Goal: Complete application form

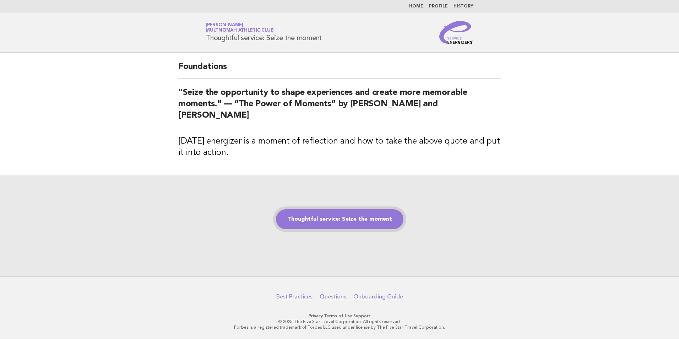
click at [331, 223] on link "Thoughtful service: Seize the moment" at bounding box center [339, 219] width 127 height 20
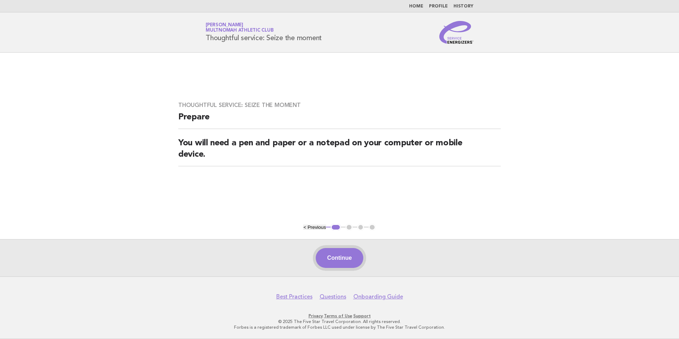
click at [322, 255] on button "Continue" at bounding box center [339, 258] width 47 height 20
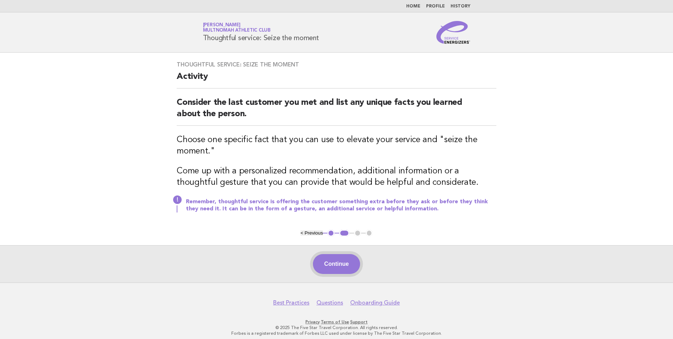
click at [345, 272] on button "Continue" at bounding box center [336, 264] width 47 height 20
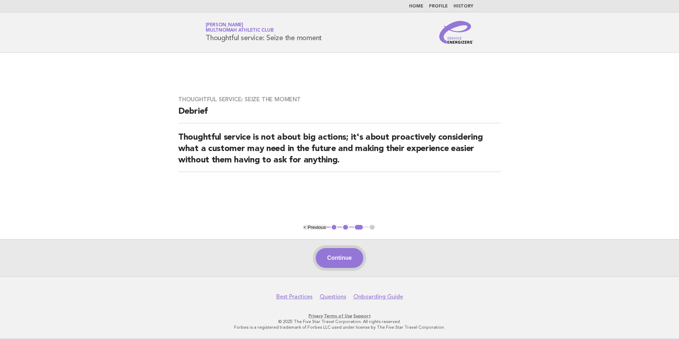
click at [359, 257] on button "Continue" at bounding box center [339, 258] width 47 height 20
